Goal: Use online tool/utility

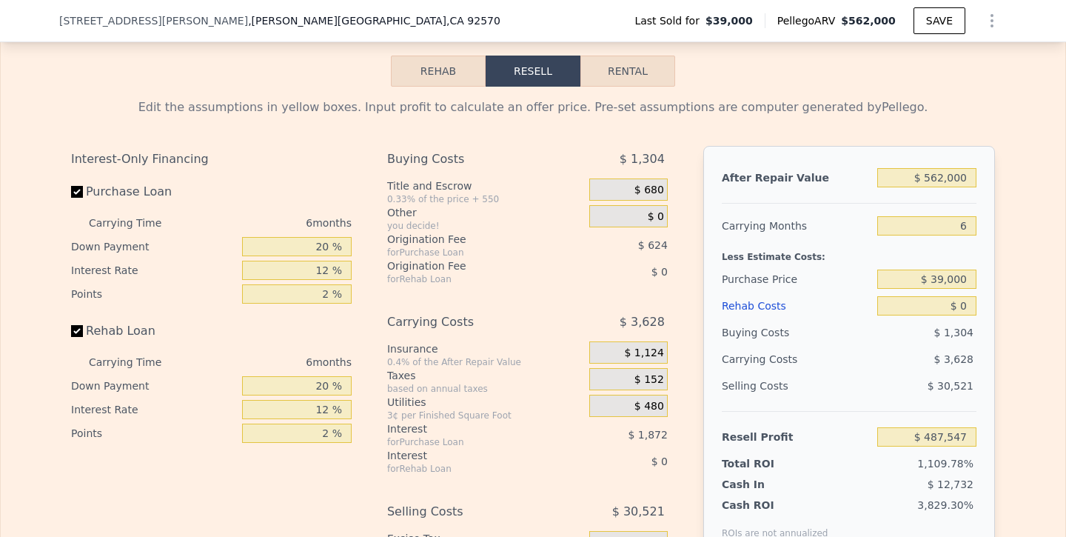
scroll to position [2000, 0]
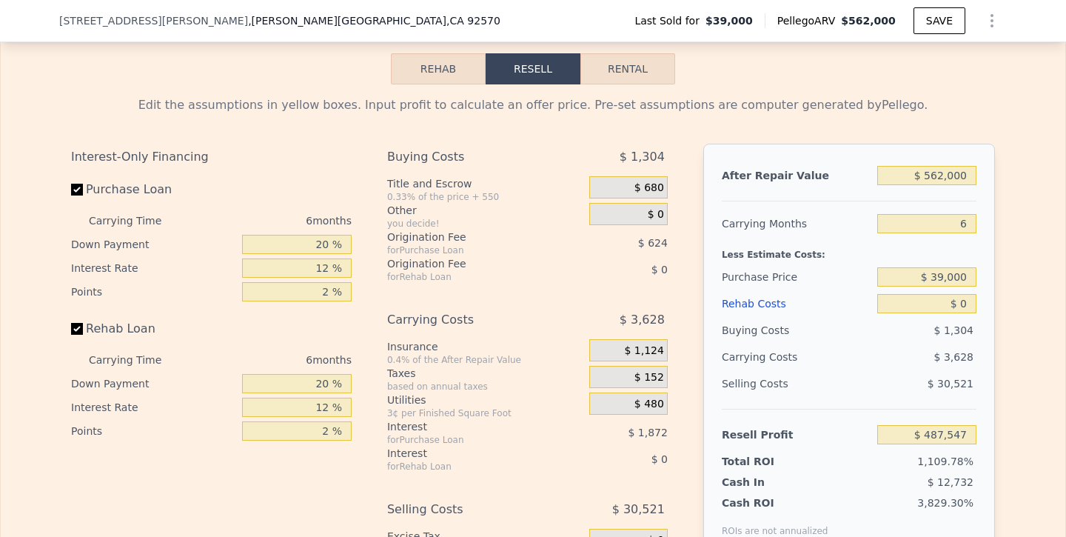
click at [438, 76] on button "Rehab" at bounding box center [438, 68] width 95 height 31
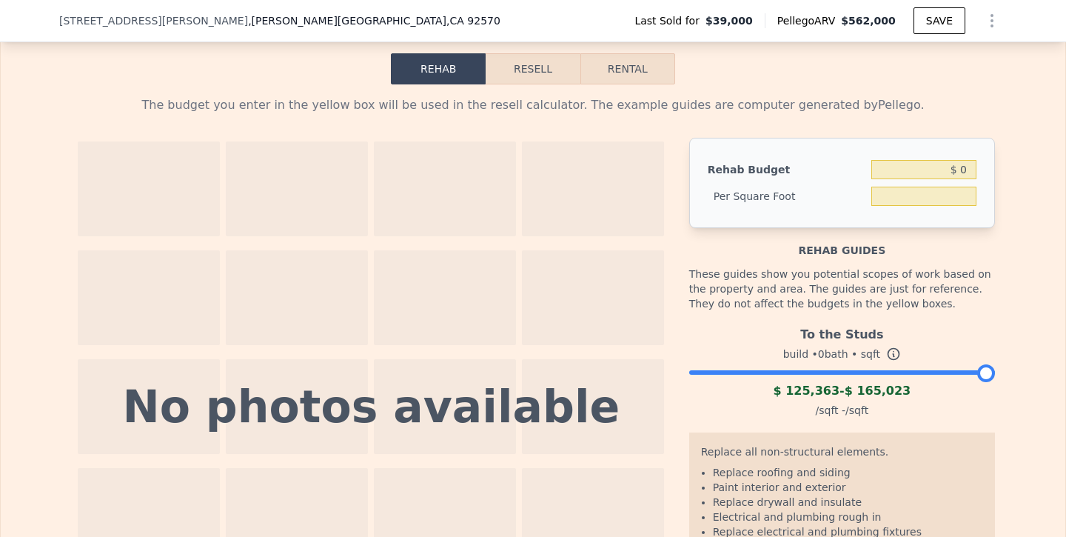
click at [537, 62] on button "Resell" at bounding box center [533, 68] width 94 height 31
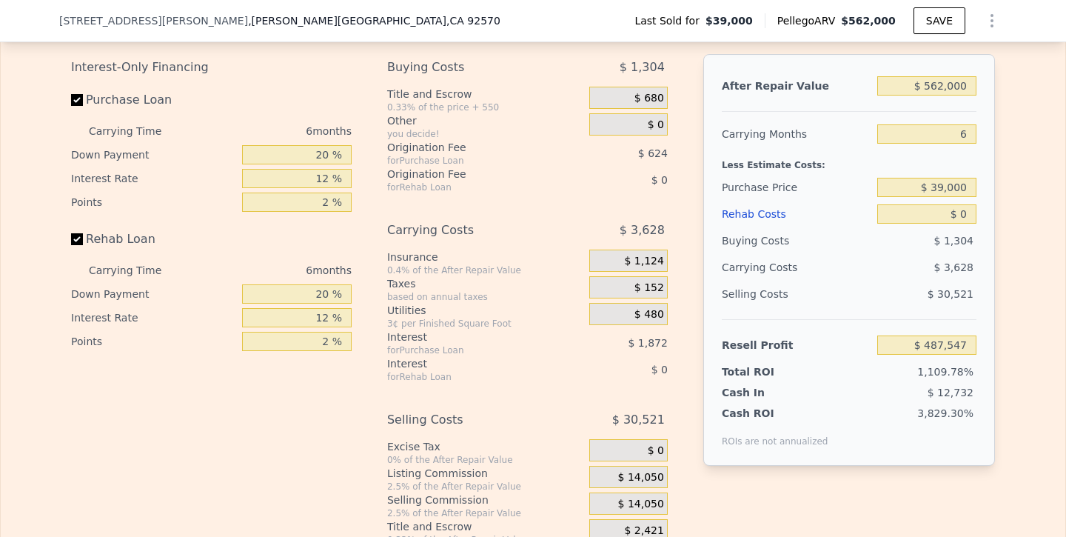
scroll to position [2059, 0]
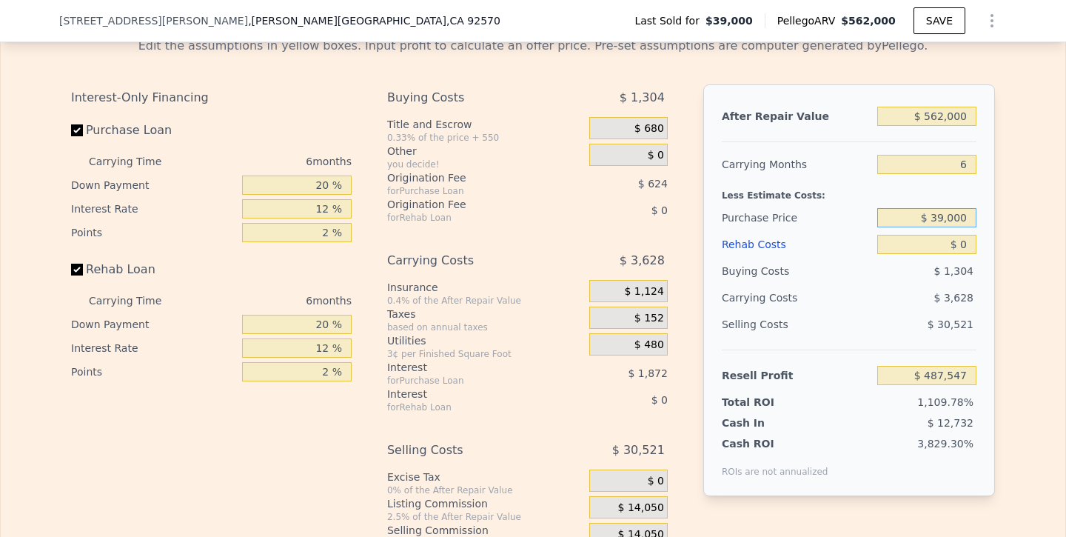
drag, startPoint x: 924, startPoint y: 217, endPoint x: 1029, endPoint y: 215, distance: 104.4
click at [1029, 215] on div "Edit the assumptions in yellow boxes. Input profit to calculate an offer price.…" at bounding box center [533, 300] width 1064 height 551
type input "$ 300,000"
type input "$ 208,974"
type input "$ 6"
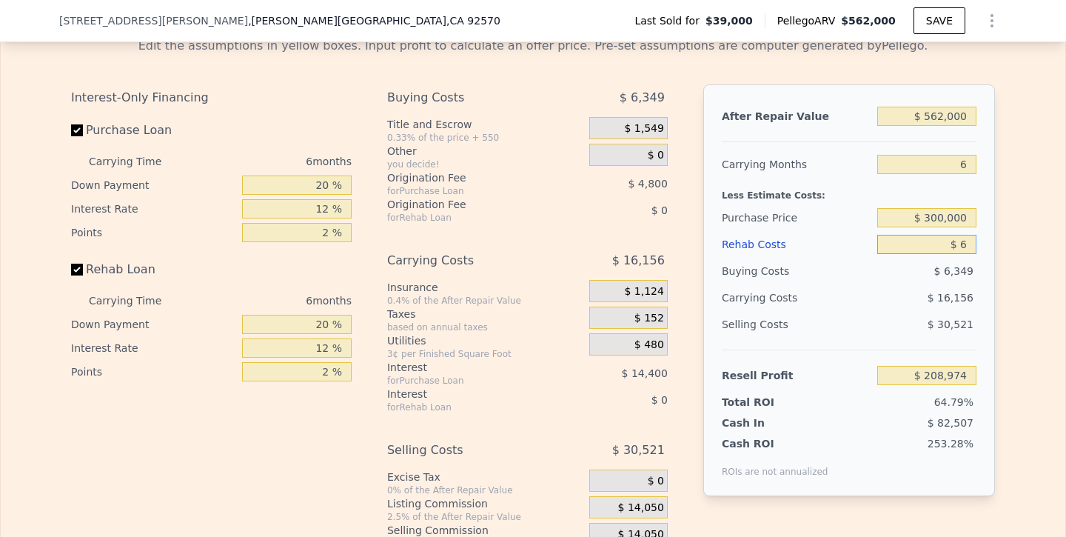
type input "$ 208,968"
type input "$ 60"
type input "$ 208,913"
type input "$ 600"
type input "$ 208,334"
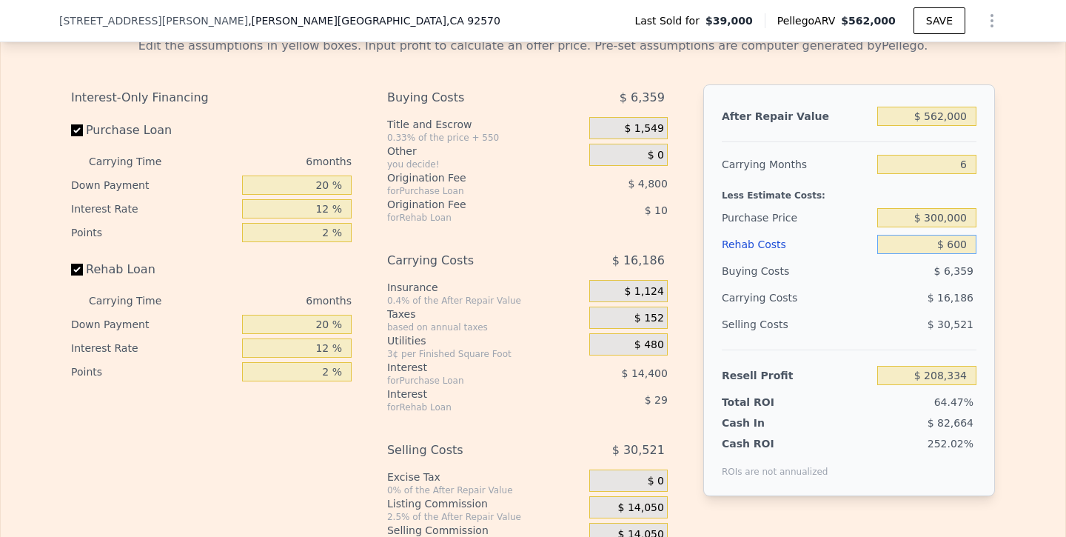
type input "$ 6,000"
type input "$ 202,590"
type input "$ 60,000"
type input "$ 145,134"
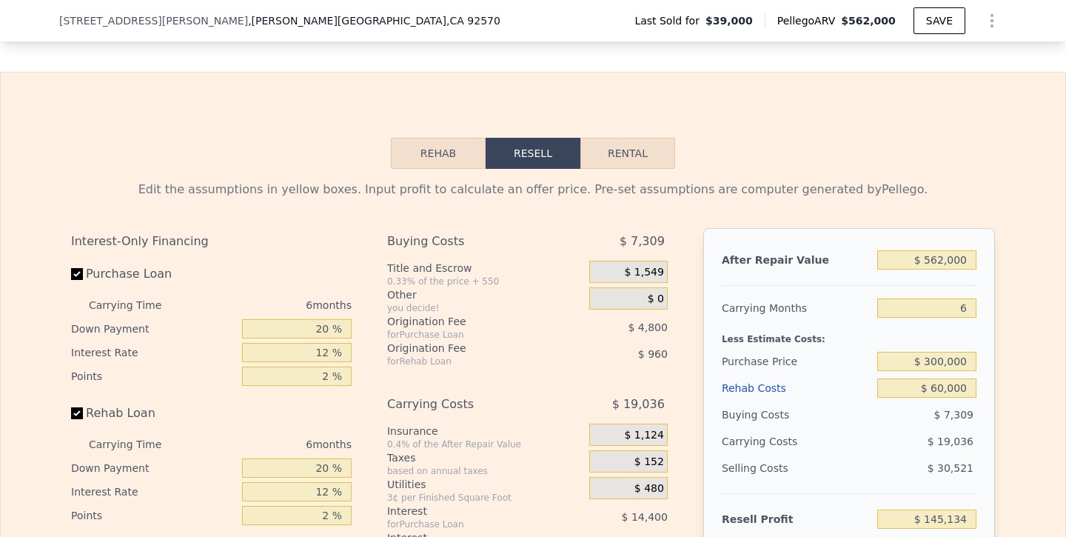
scroll to position [1915, 0]
click at [637, 152] on button "Rental" at bounding box center [627, 153] width 95 height 31
select select "30"
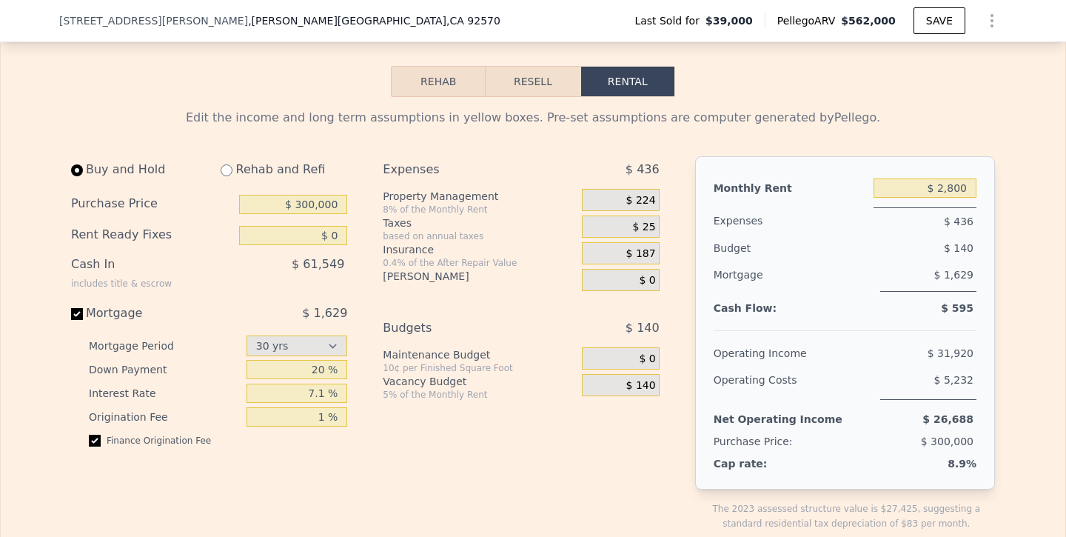
scroll to position [1984, 0]
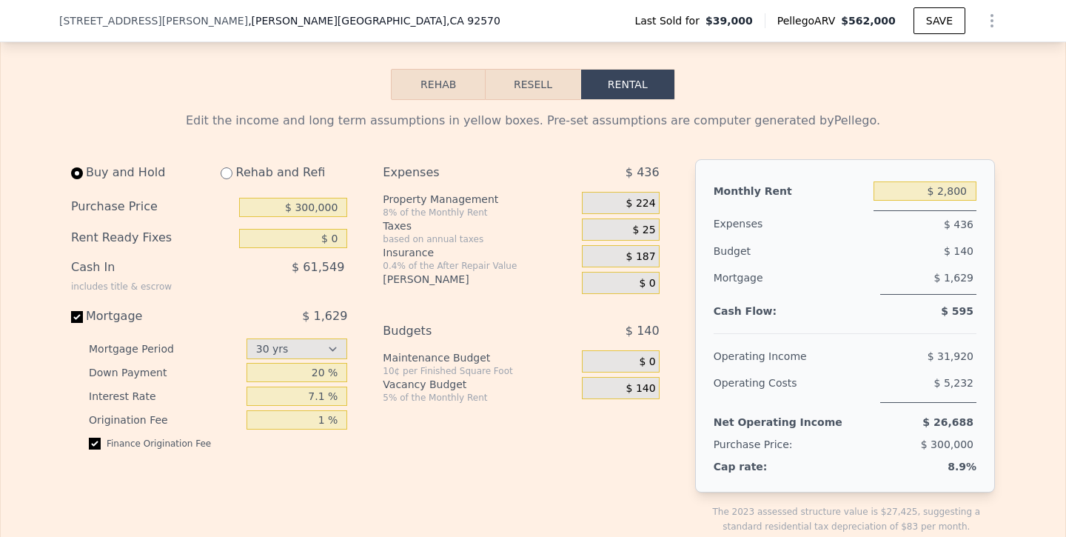
click at [526, 82] on button "Resell" at bounding box center [533, 84] width 94 height 31
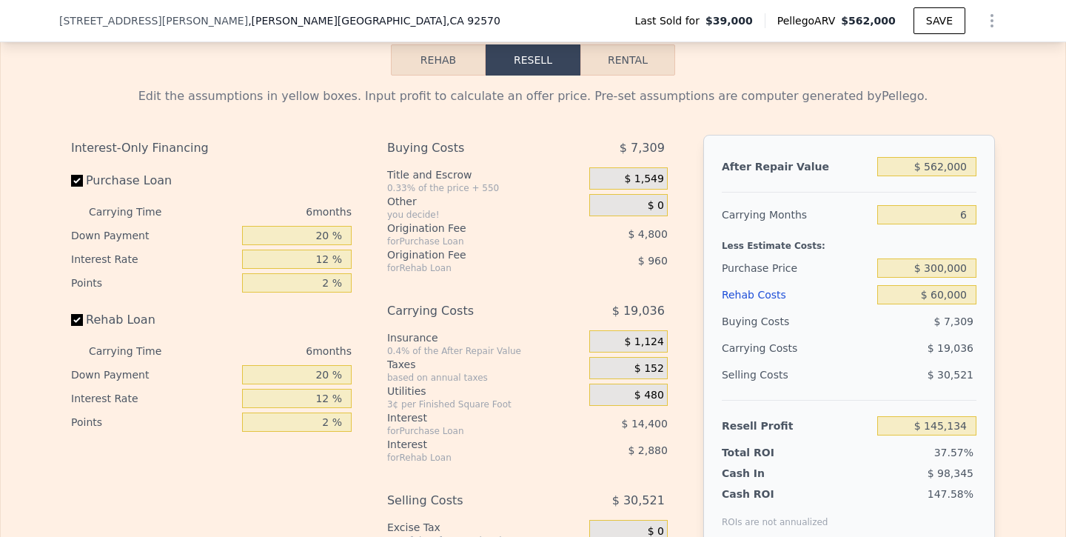
scroll to position [2013, 0]
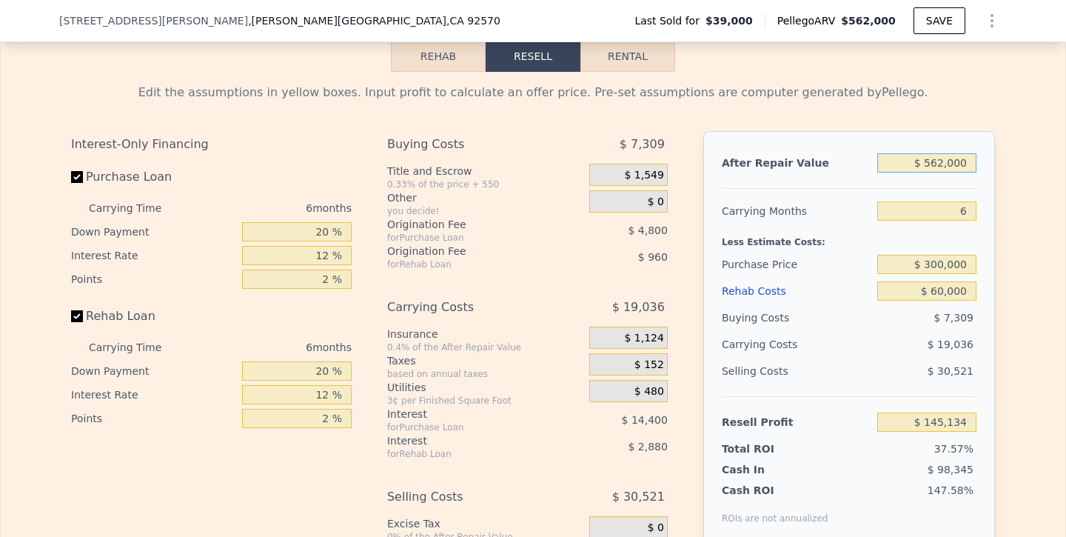
drag, startPoint x: 927, startPoint y: 162, endPoint x: 1007, endPoint y: 164, distance: 80.0
click at [1007, 164] on div "Edit the assumptions in yellow boxes. Input profit to calculate an offer price.…" at bounding box center [533, 347] width 1064 height 551
type input "$ 4"
type input "-$ 385,767"
type input "$ 49"
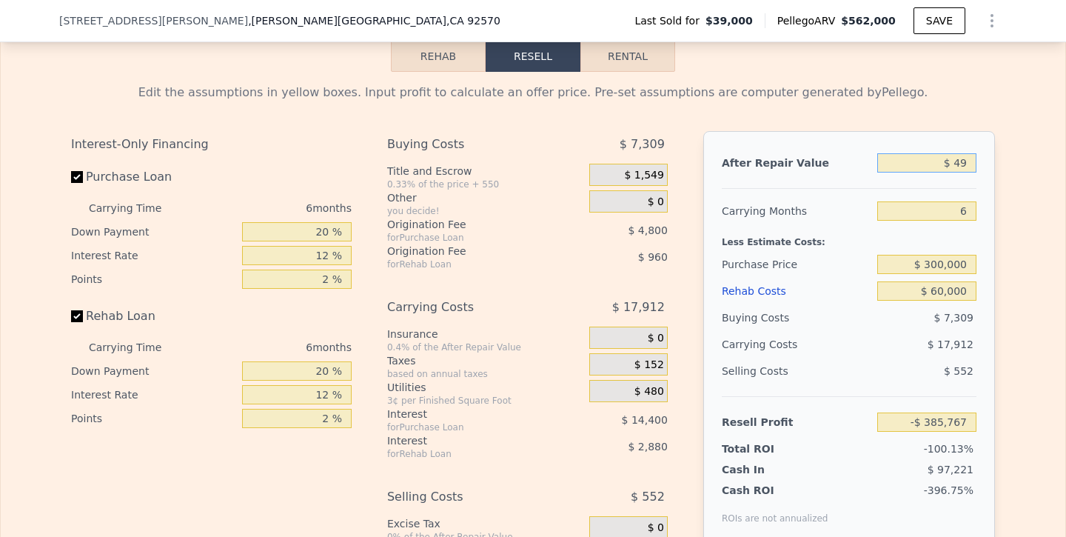
type input "-$ 385,724"
type input "$ 490"
type input "-$ 385,308"
type input "$ 4,900"
type input "-$ 381,143"
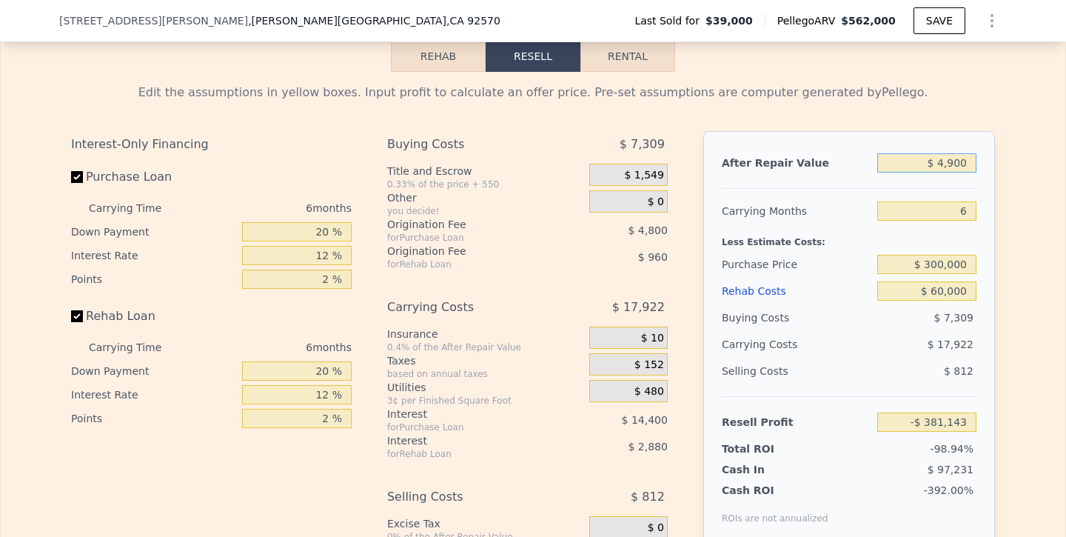
type input "$ 49,000"
type input "-$ 339,482"
type input "$ 490,000"
type input "$ 77,117"
click at [959, 235] on div "Less Estimate Costs:" at bounding box center [849, 237] width 255 height 27
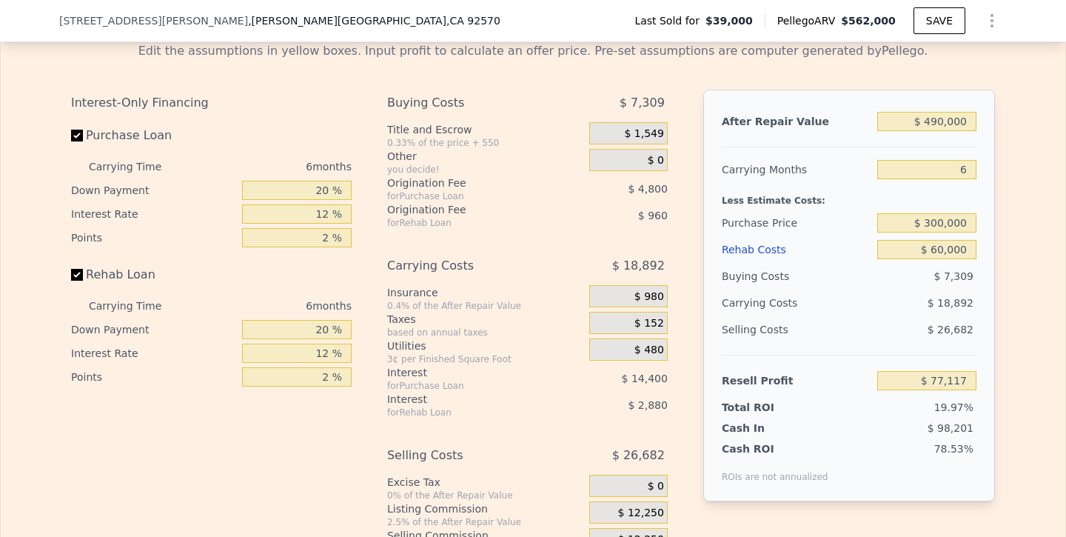
scroll to position [2055, 0]
